Goal: Navigation & Orientation: Understand site structure

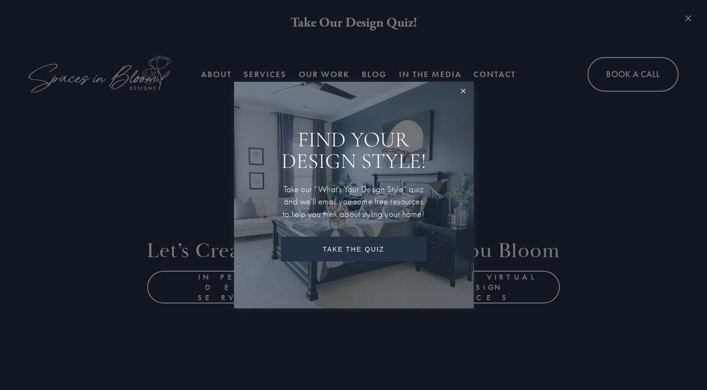
click at [466, 83] on link "Close" at bounding box center [463, 91] width 17 height 17
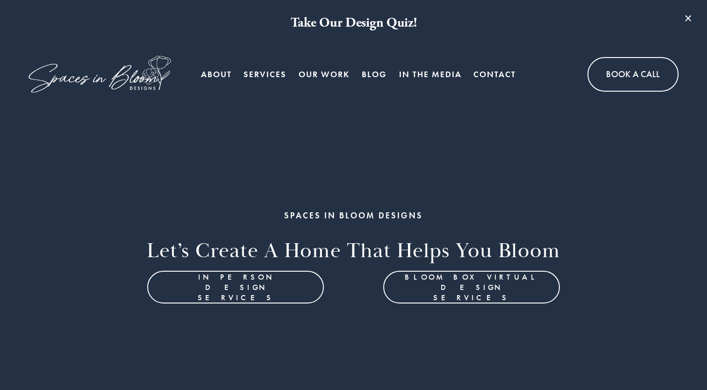
click at [210, 77] on link "About" at bounding box center [216, 74] width 31 height 19
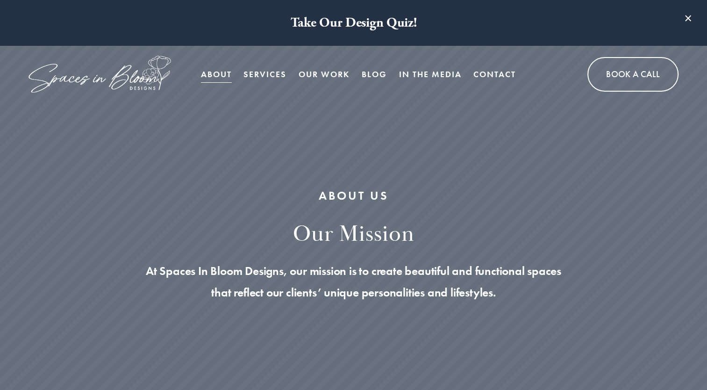
click at [272, 77] on span "Services" at bounding box center [264, 74] width 43 height 17
click at [337, 72] on link "Our Work" at bounding box center [323, 74] width 51 height 19
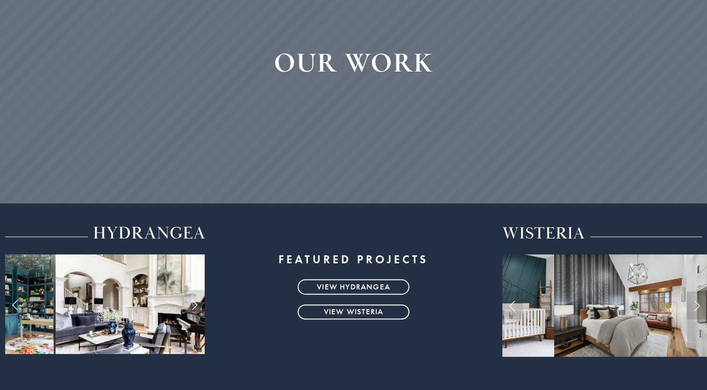
scroll to position [11, 0]
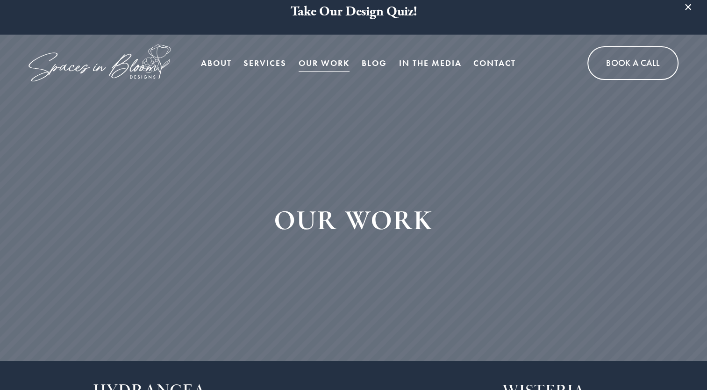
click at [379, 58] on link "Blog" at bounding box center [374, 63] width 25 height 19
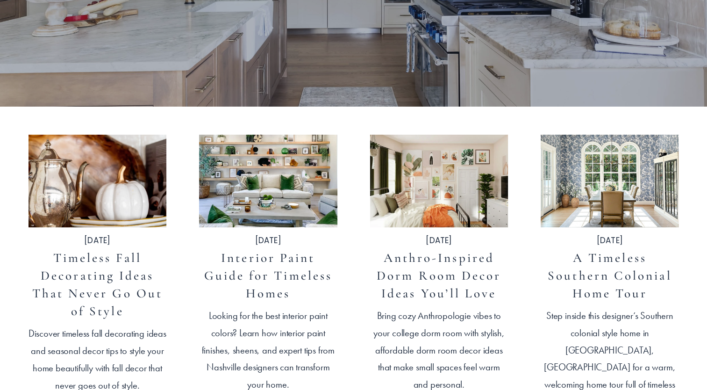
scroll to position [280, 0]
